Goal: Check status: Check status

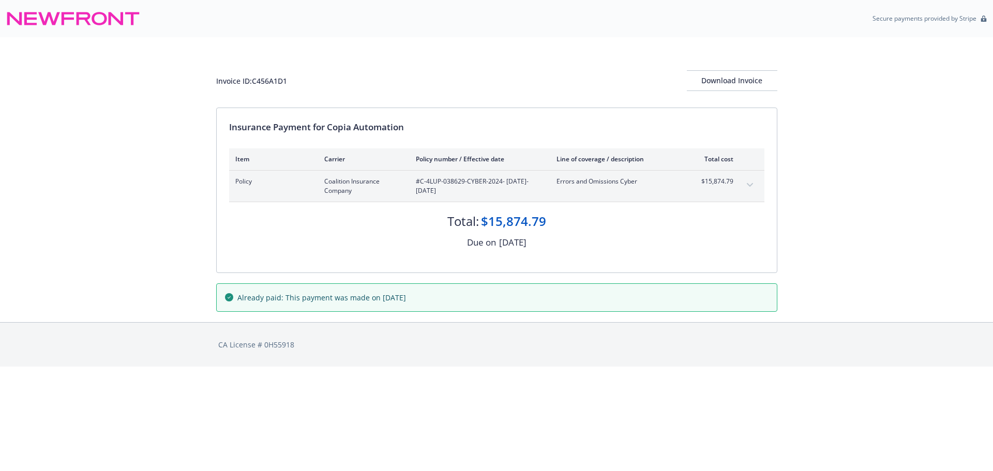
click at [750, 183] on button "expand content" at bounding box center [750, 185] width 17 height 17
